Goal: Task Accomplishment & Management: Complete application form

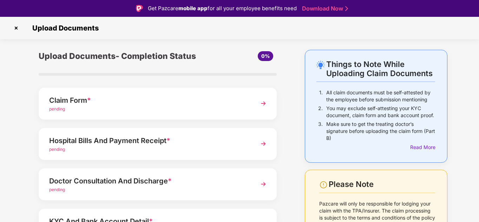
click at [254, 99] on div "Claim Form * pending" at bounding box center [158, 104] width 238 height 32
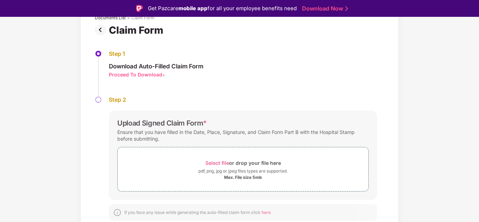
scroll to position [17, 0]
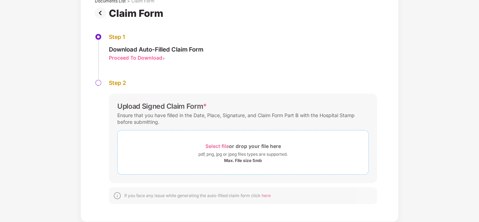
click at [232, 160] on div "Max. File size 5mb" at bounding box center [243, 161] width 38 height 6
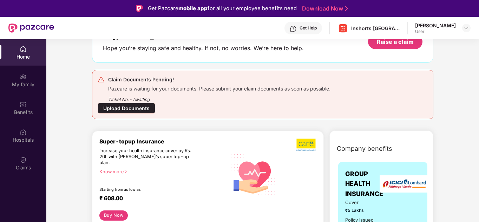
scroll to position [52, 0]
click at [120, 109] on div "Upload Documents" at bounding box center [127, 108] width 58 height 11
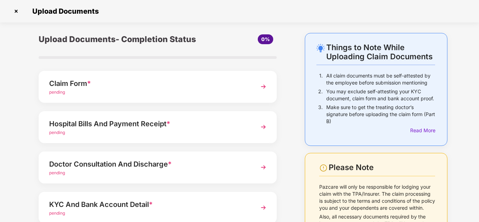
scroll to position [0, 0]
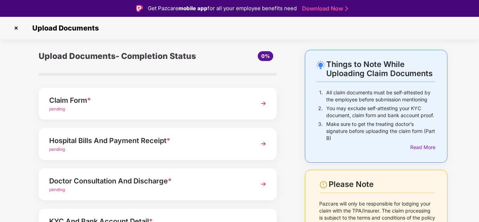
click at [183, 101] on div "Claim Form *" at bounding box center [148, 100] width 199 height 11
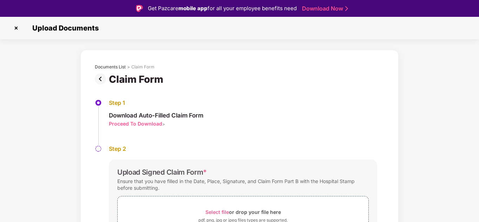
scroll to position [49, 0]
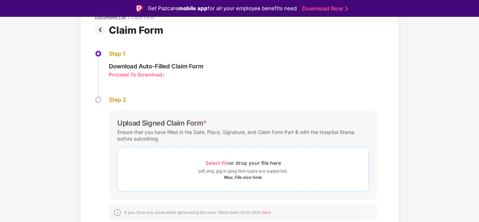
click at [246, 177] on div "Max. File size 5mb" at bounding box center [243, 178] width 38 height 6
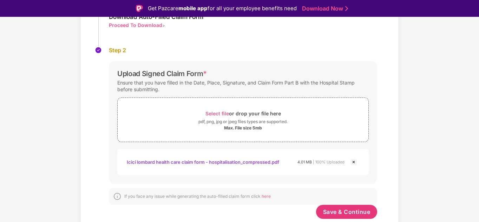
scroll to position [100, 0]
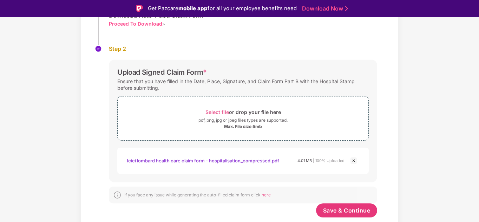
click at [386, 84] on div "Step 1 Download Auto-Filled Claim Form Proceed To Download > Step 2 Upload Sign…" at bounding box center [239, 110] width 310 height 250
